Goal: Information Seeking & Learning: Learn about a topic

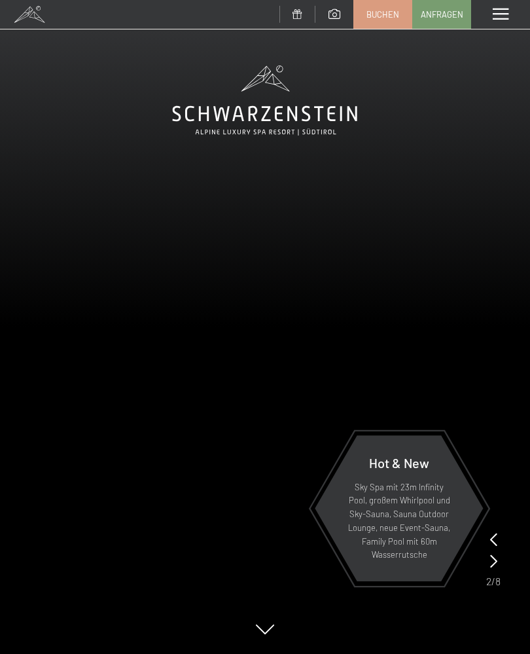
click at [505, 19] on span at bounding box center [501, 15] width 16 height 12
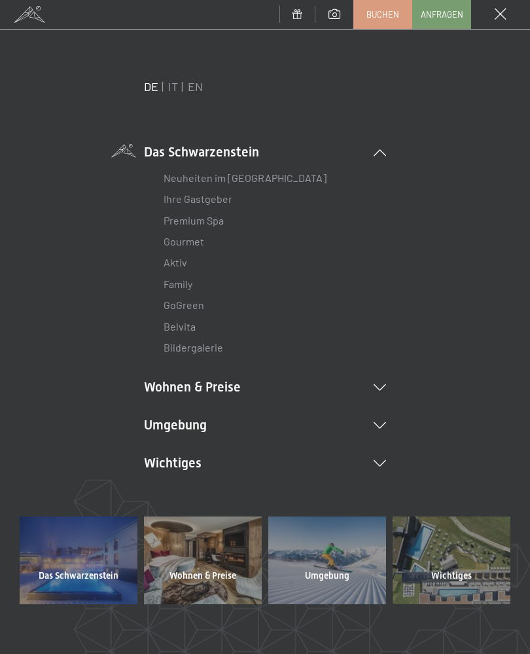
click at [227, 389] on li "Wohnen & Preise Inklusivleistungen Zimmer & Preise Liste Angebote Liste Familie…" at bounding box center [265, 387] width 242 height 18
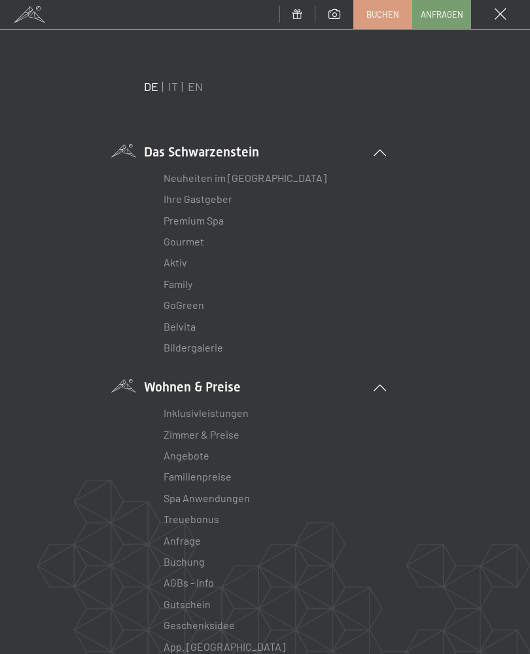
click at [232, 435] on link "Zimmer & Preise" at bounding box center [202, 434] width 76 height 12
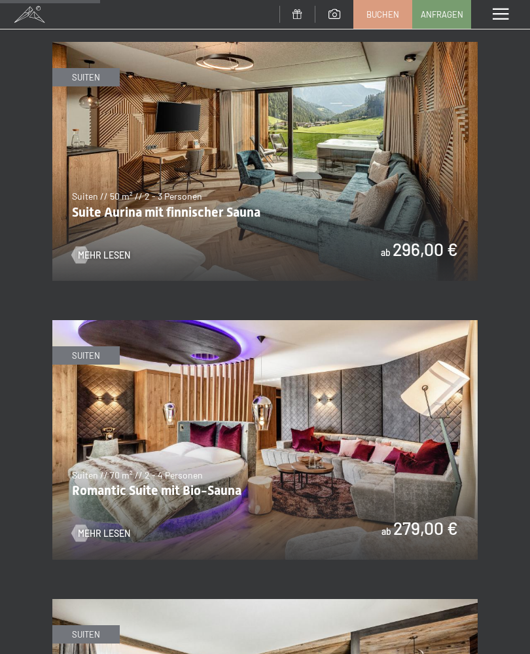
scroll to position [941, 0]
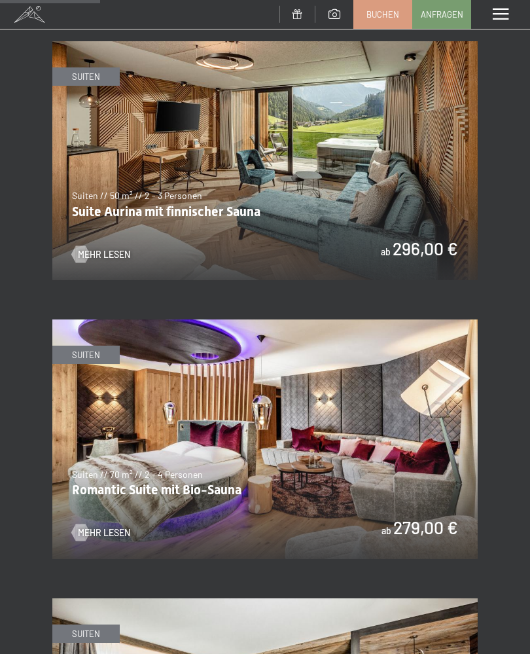
click at [469, 477] on img at bounding box center [264, 439] width 425 height 240
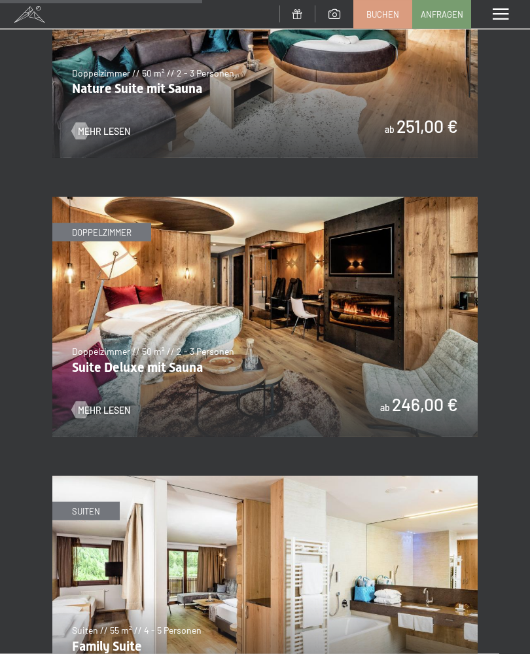
scroll to position [1903, 0]
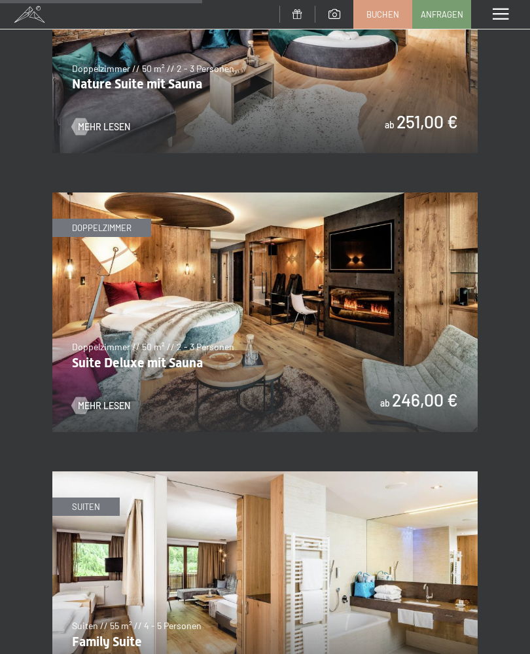
click at [474, 471] on img at bounding box center [264, 591] width 425 height 240
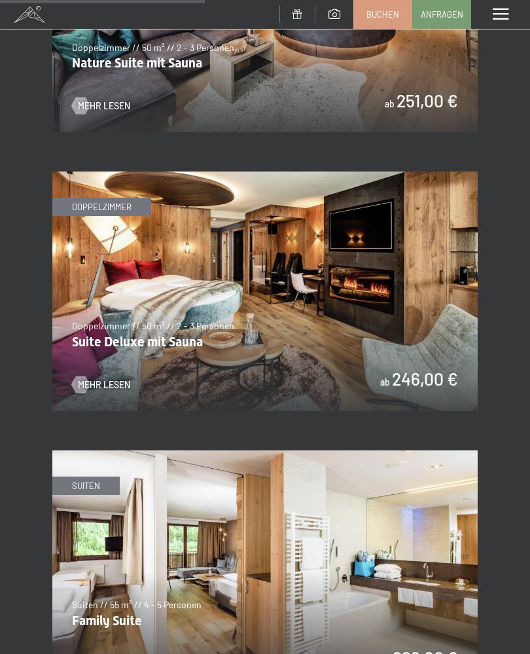
scroll to position [1925, 0]
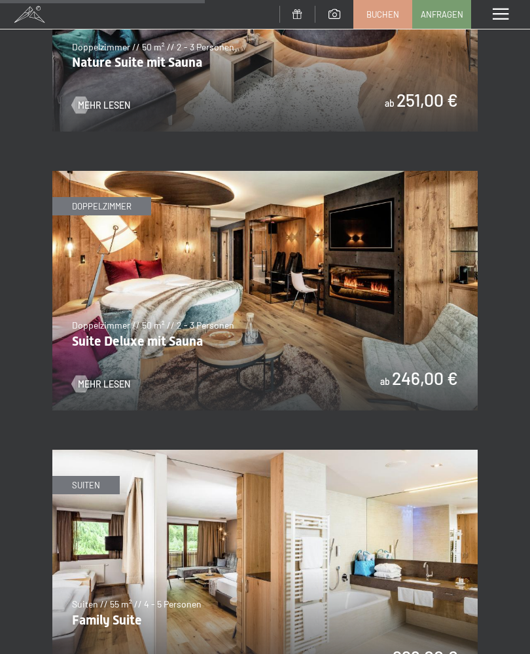
click at [98, 378] on span "Mehr Lesen" at bounding box center [104, 384] width 52 height 13
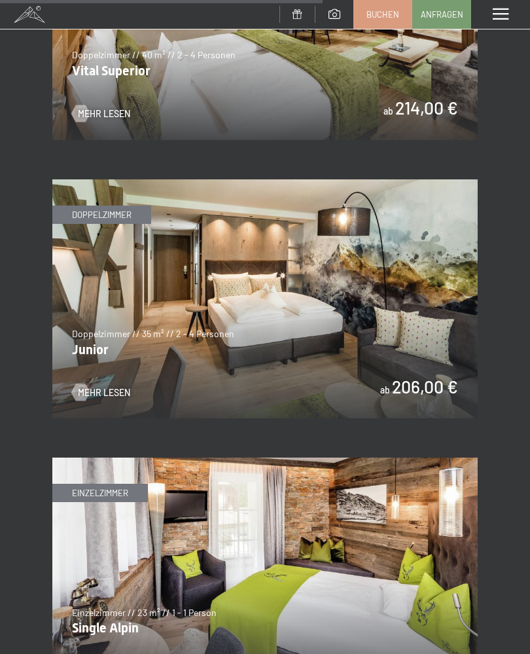
scroll to position [3030, 0]
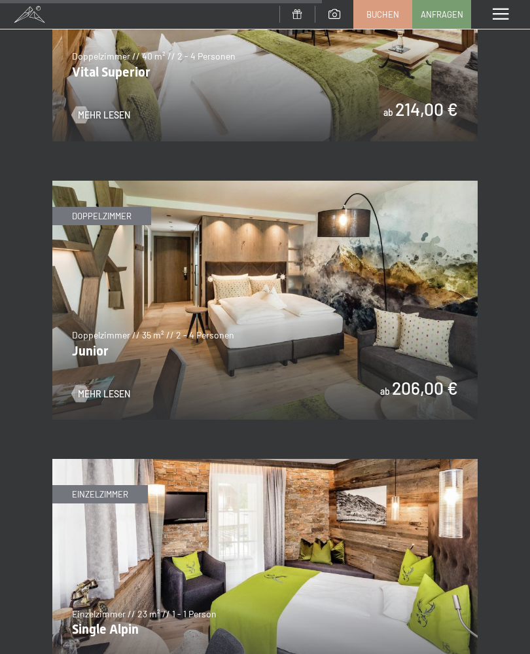
click at [92, 387] on span "Mehr Lesen" at bounding box center [104, 393] width 52 height 13
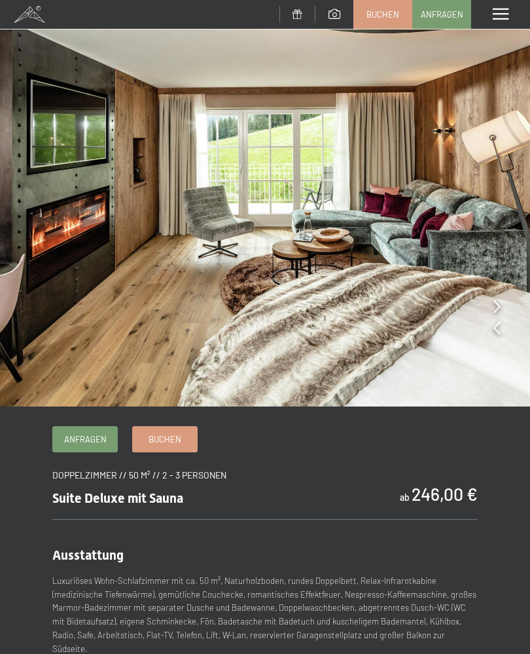
click at [470, 342] on img at bounding box center [265, 203] width 530 height 406
click at [498, 300] on icon at bounding box center [497, 306] width 7 height 13
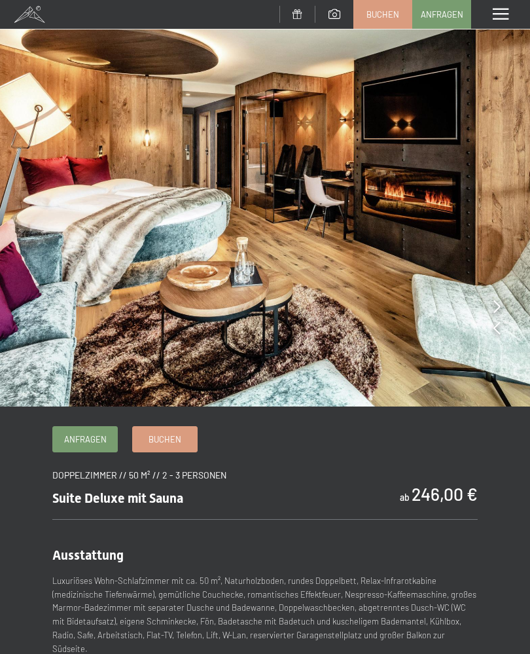
click at [503, 298] on img at bounding box center [265, 203] width 530 height 406
click at [490, 281] on img at bounding box center [265, 203] width 530 height 406
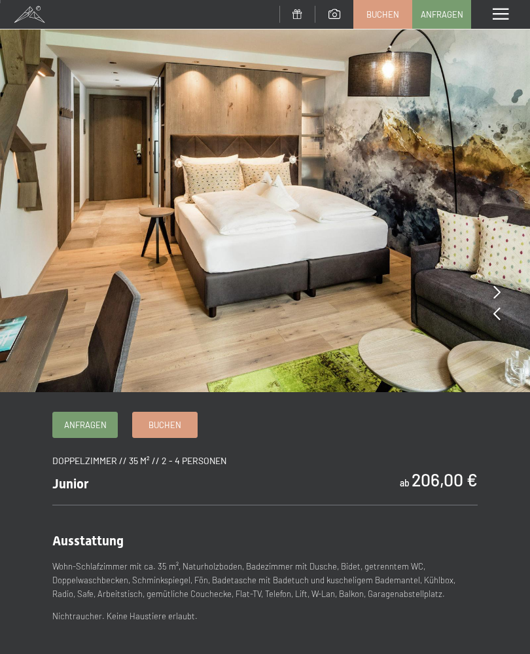
scroll to position [2, 0]
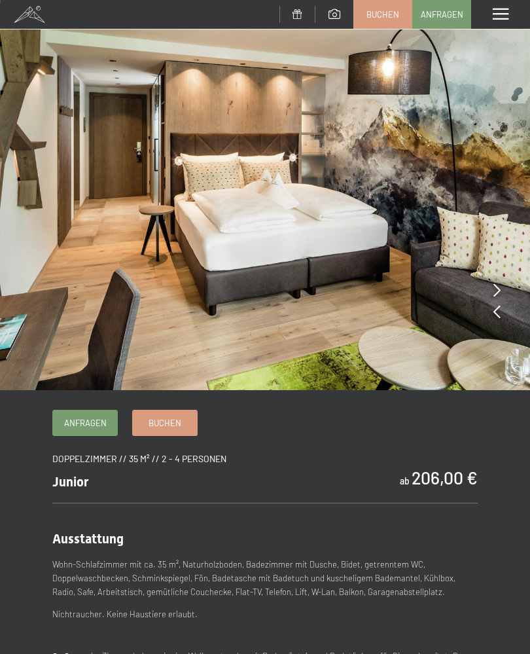
click at [495, 289] on icon at bounding box center [497, 289] width 7 height 13
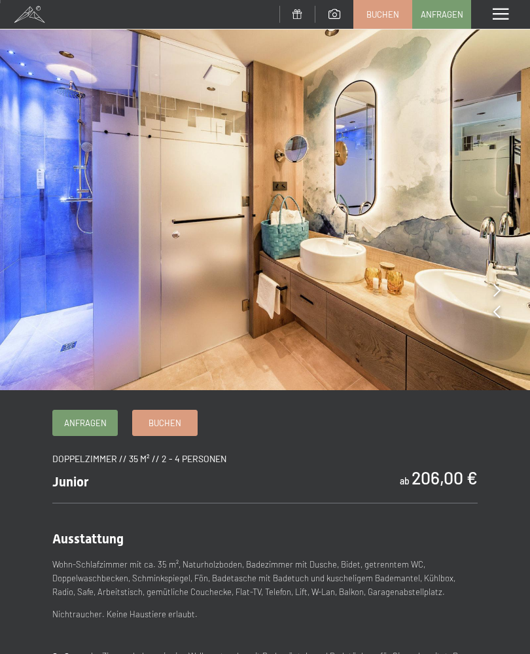
click at [486, 290] on img at bounding box center [265, 194] width 530 height 392
click at [500, 286] on icon at bounding box center [497, 289] width 7 height 13
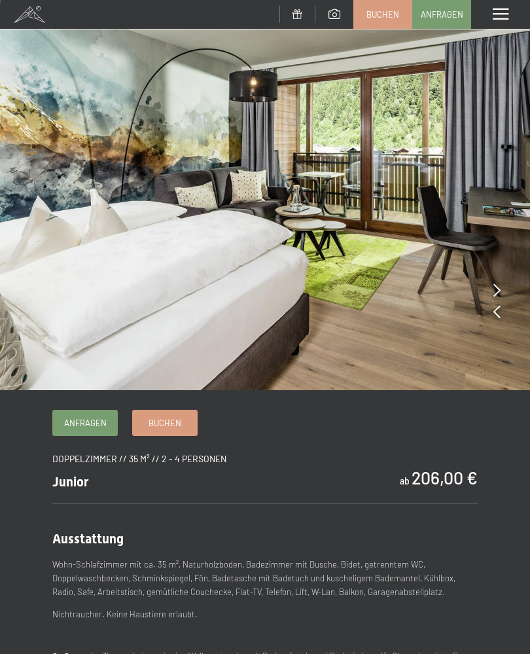
click at [488, 298] on img at bounding box center [265, 194] width 530 height 392
click at [490, 287] on img at bounding box center [265, 194] width 530 height 392
click at [497, 291] on icon at bounding box center [497, 289] width 7 height 13
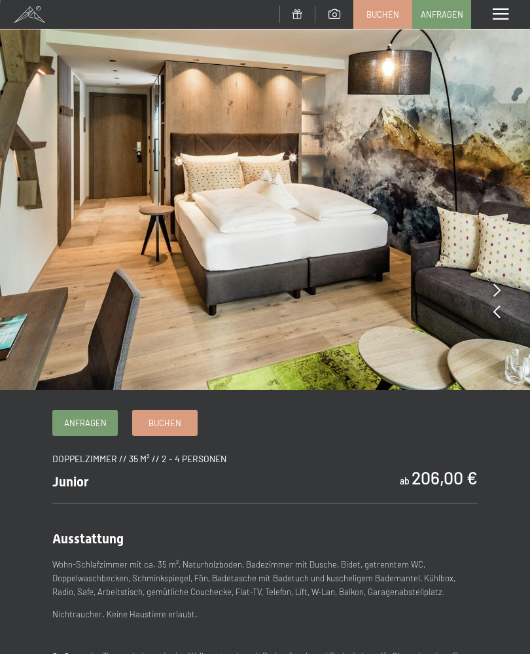
click at [492, 299] on img at bounding box center [265, 194] width 530 height 392
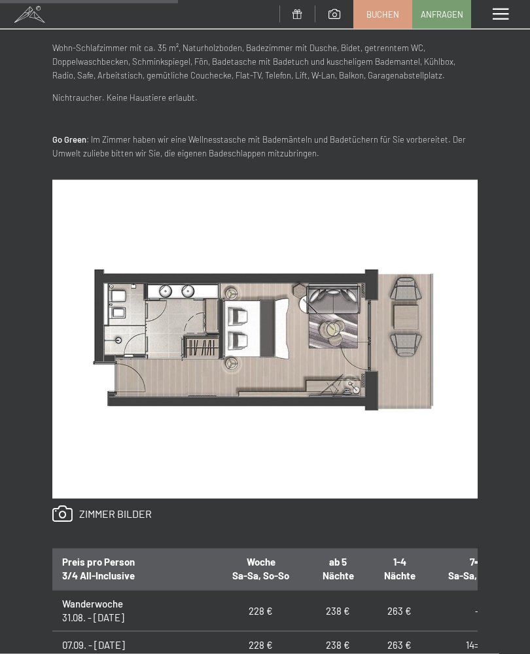
scroll to position [515, 0]
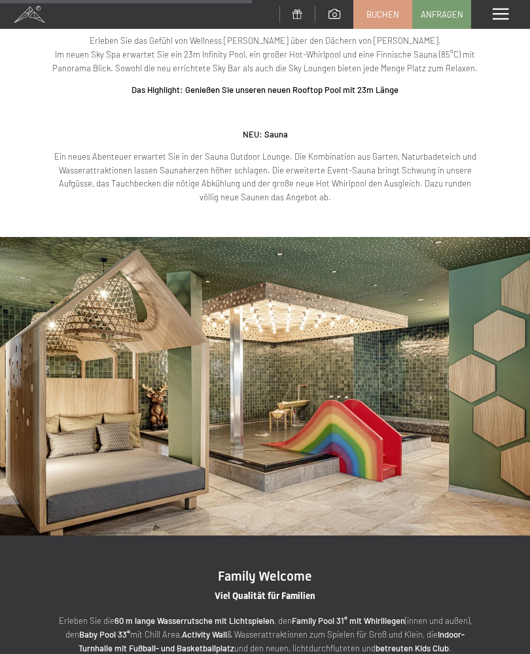
scroll to position [1333, 0]
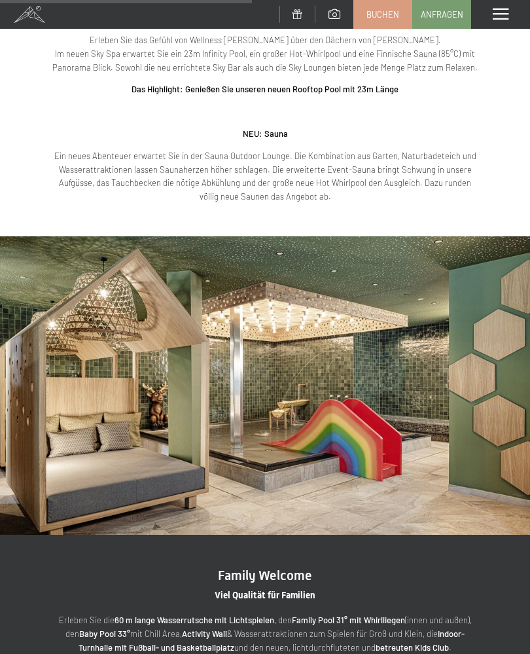
click at [468, 499] on img at bounding box center [265, 385] width 530 height 298
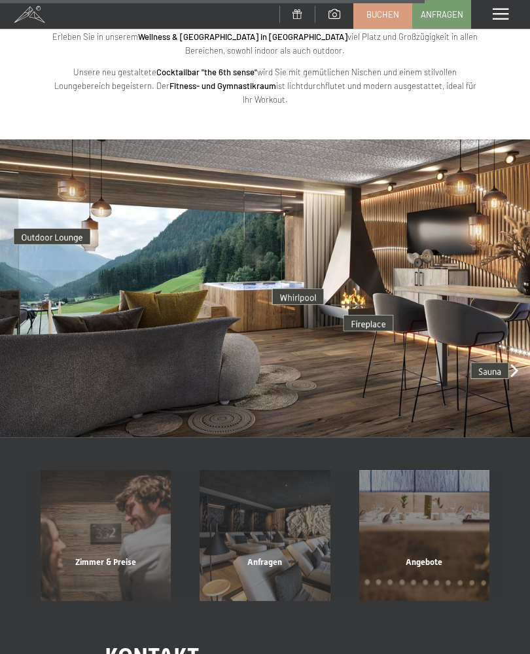
scroll to position [2351, 0]
